Goal: Navigation & Orientation: Find specific page/section

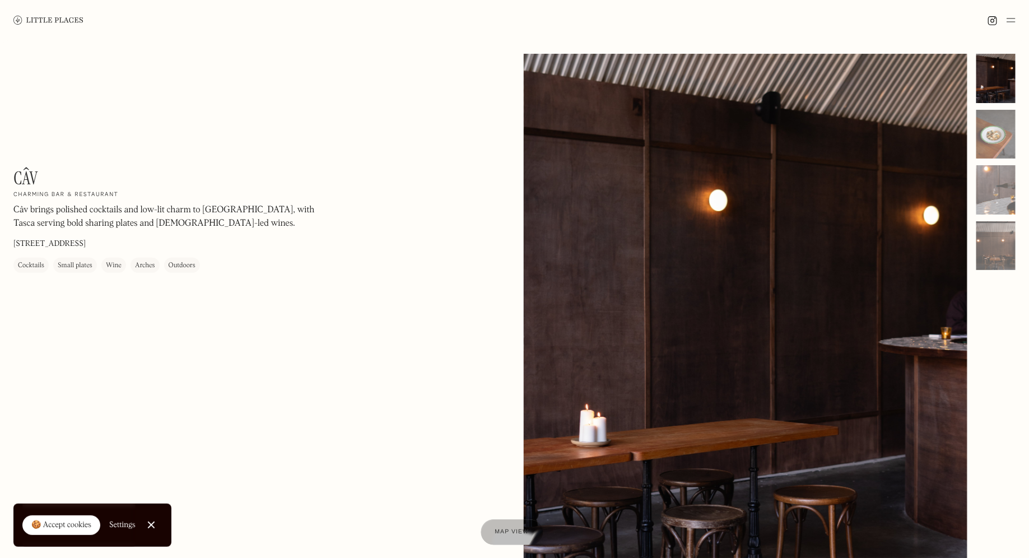
click at [505, 528] on div "Map view" at bounding box center [512, 533] width 34 height 12
